Goal: Transaction & Acquisition: Purchase product/service

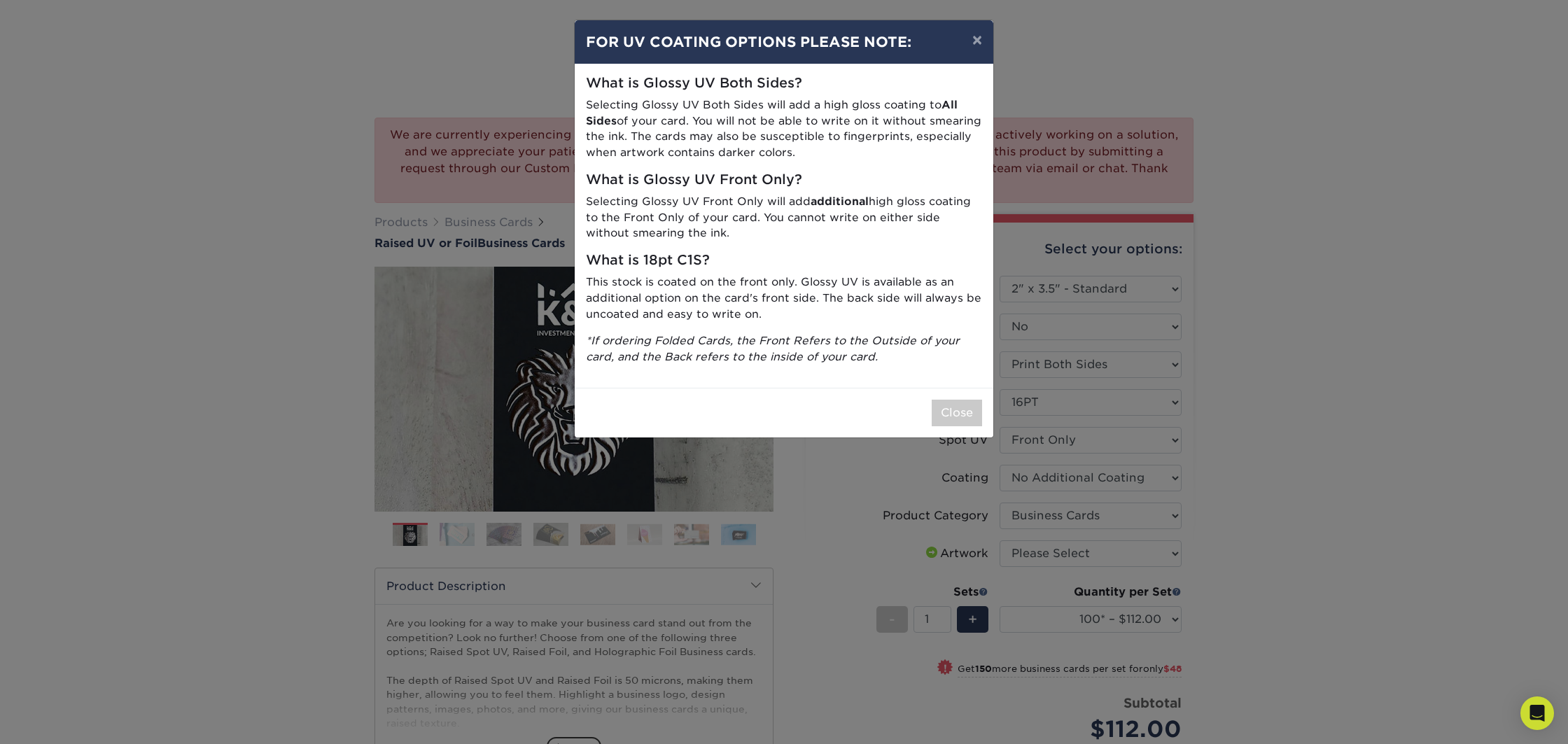
select select "2.00x3.50"
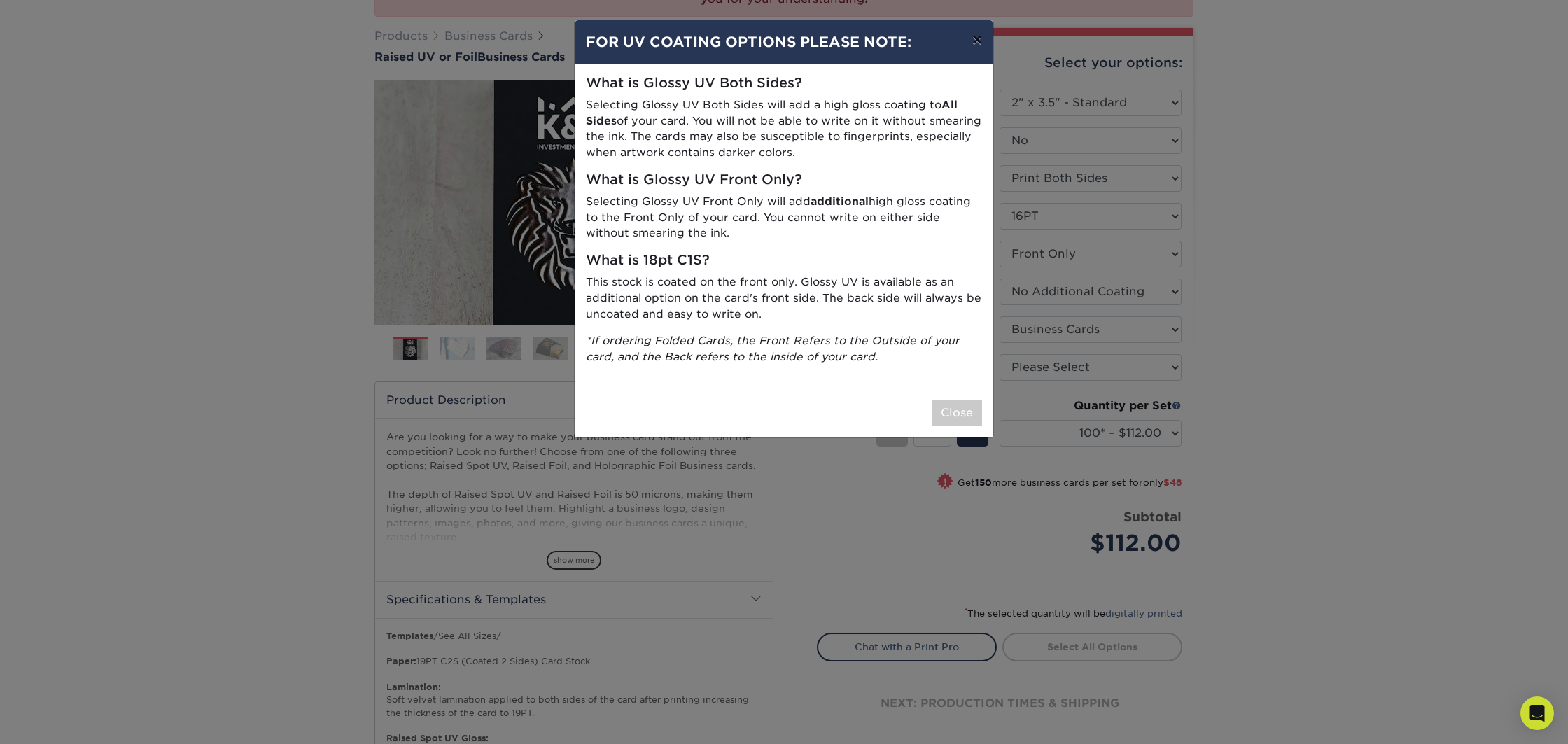
click at [982, 39] on button "×" at bounding box center [977, 39] width 32 height 39
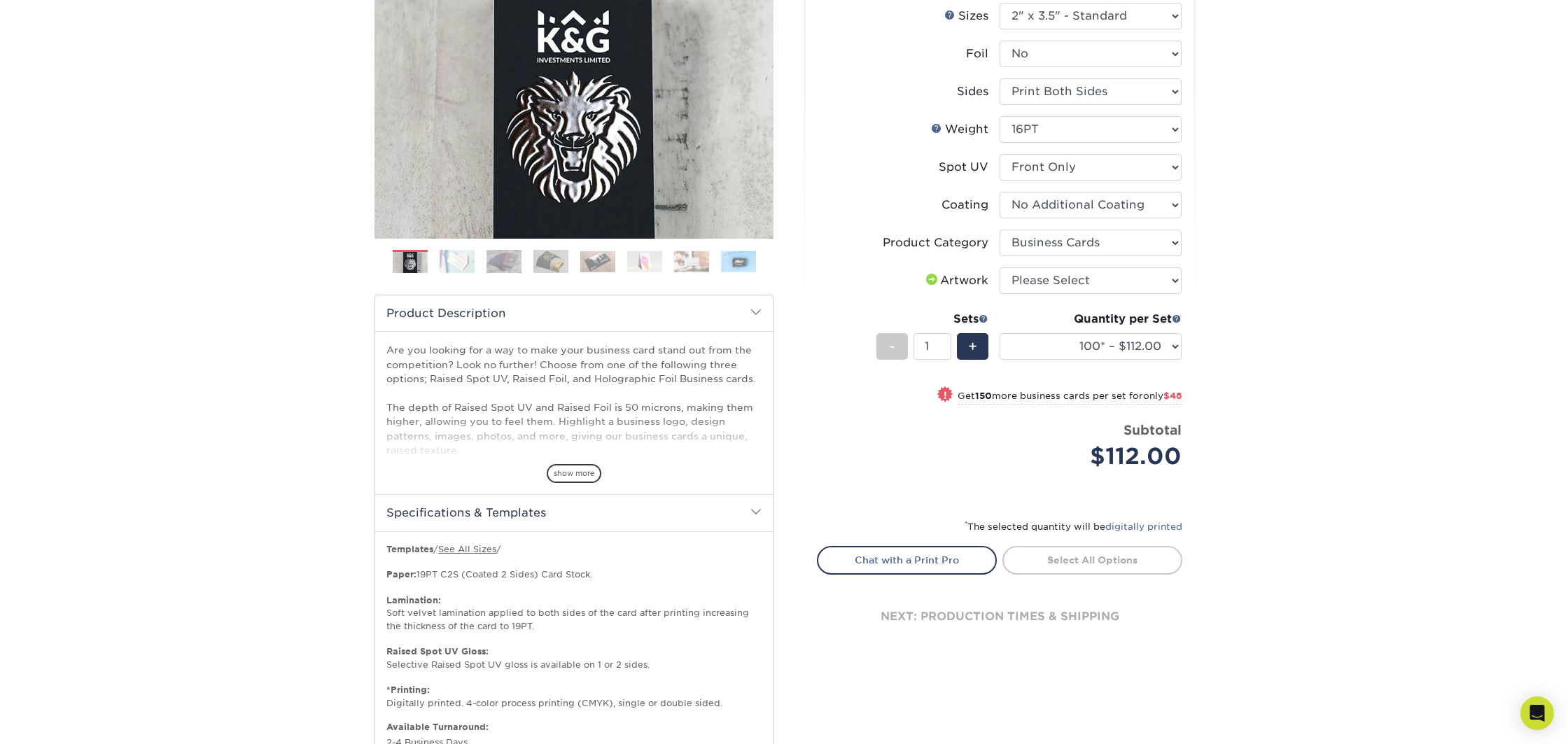
scroll to position [279, 0]
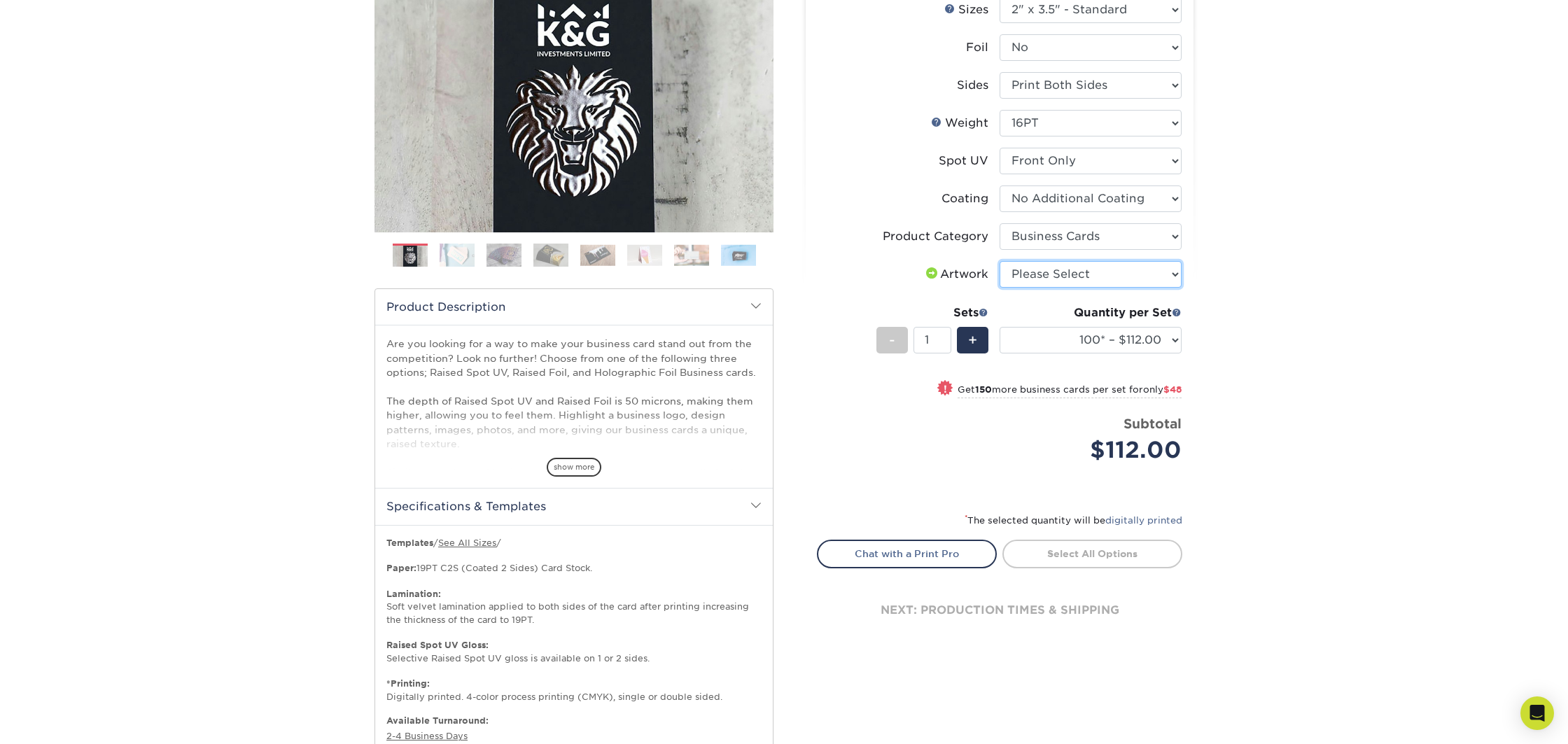
click at [1053, 278] on select "Please Select I will upload files I need a design - $100" at bounding box center [1090, 275] width 182 height 27
select select "upload"
click at [999, 261] on select "Please Select I will upload files I need a design - $100" at bounding box center [1090, 275] width 182 height 27
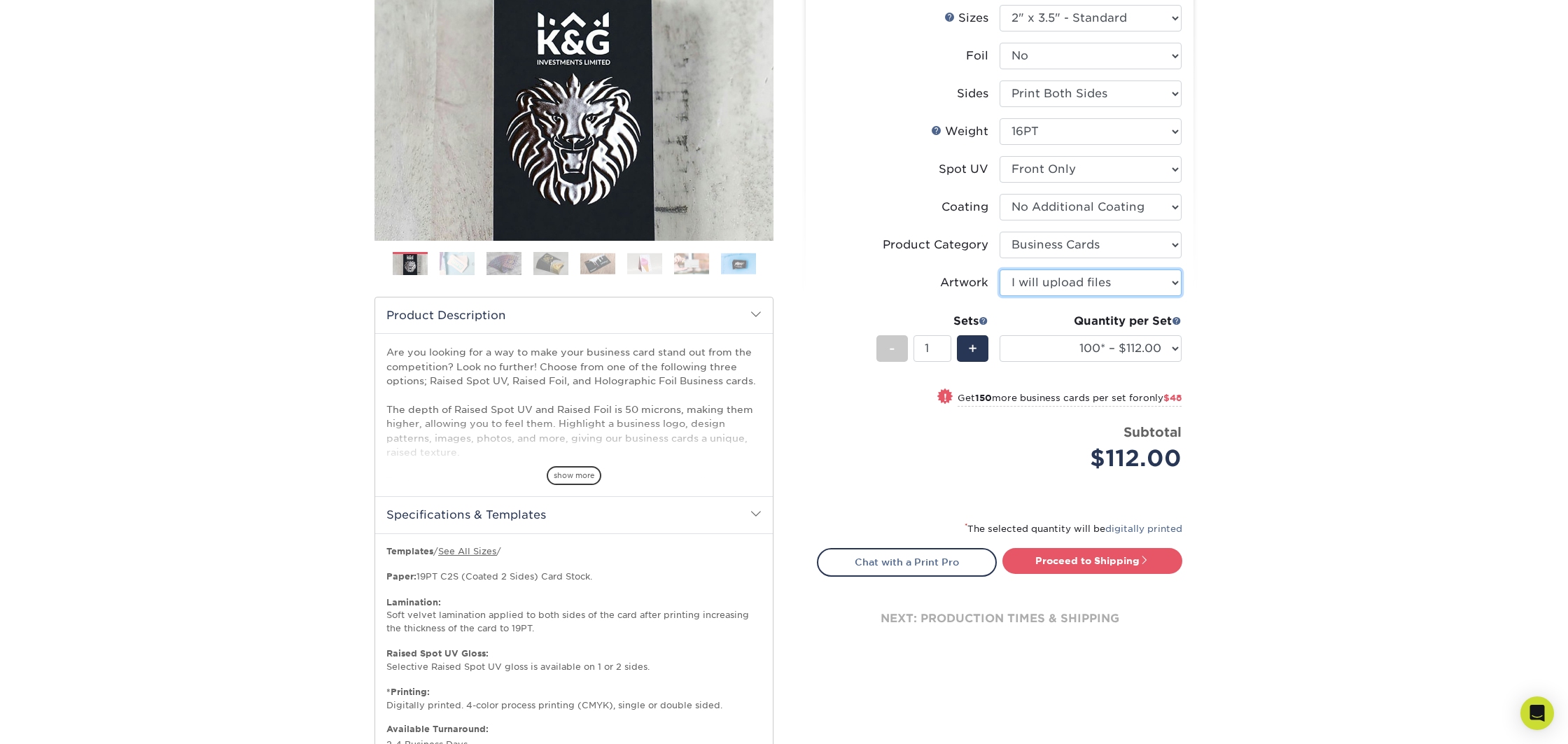
scroll to position [0, 0]
